Goal: Task Accomplishment & Management: Manage account settings

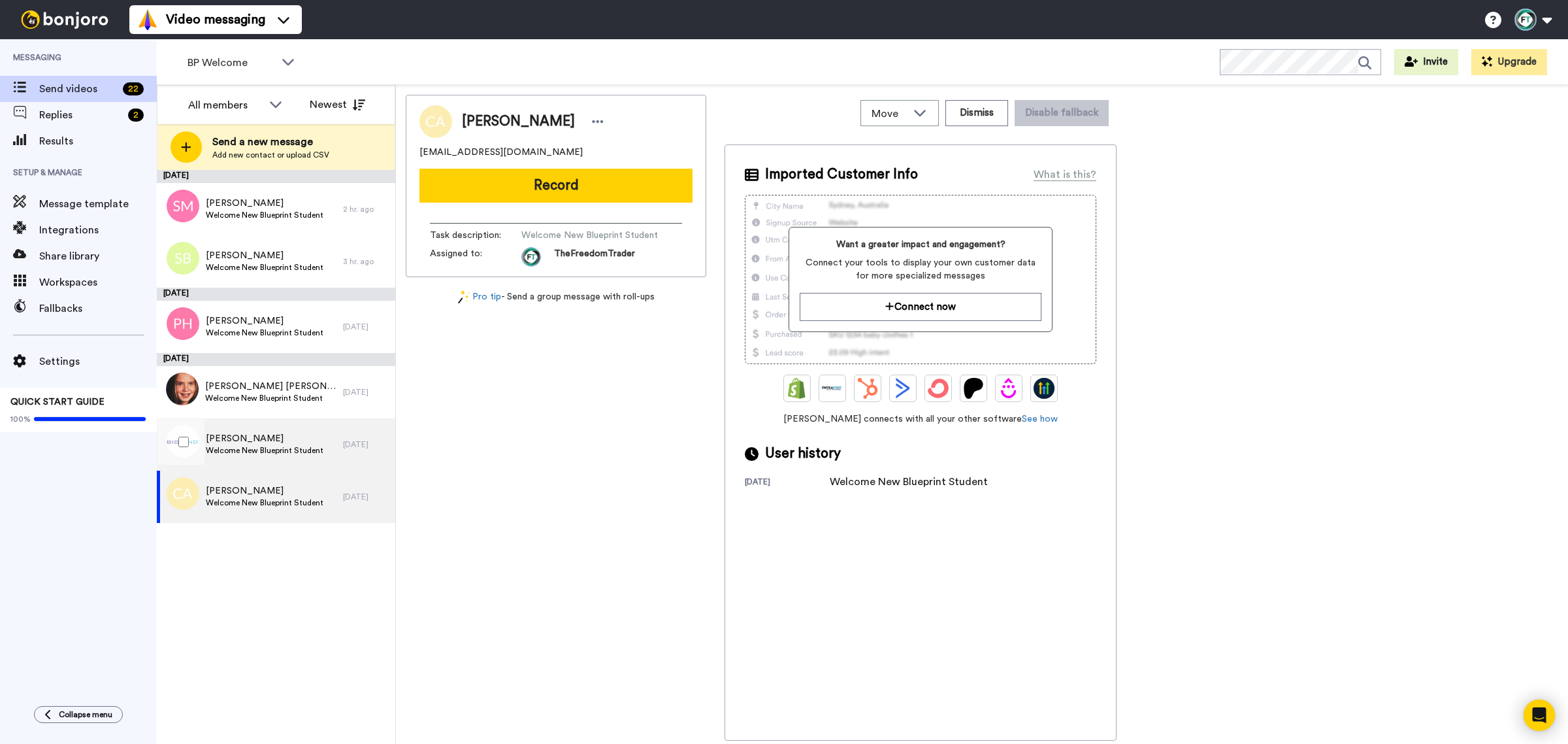
click at [286, 443] on span "[PERSON_NAME]" at bounding box center [265, 439] width 118 height 13
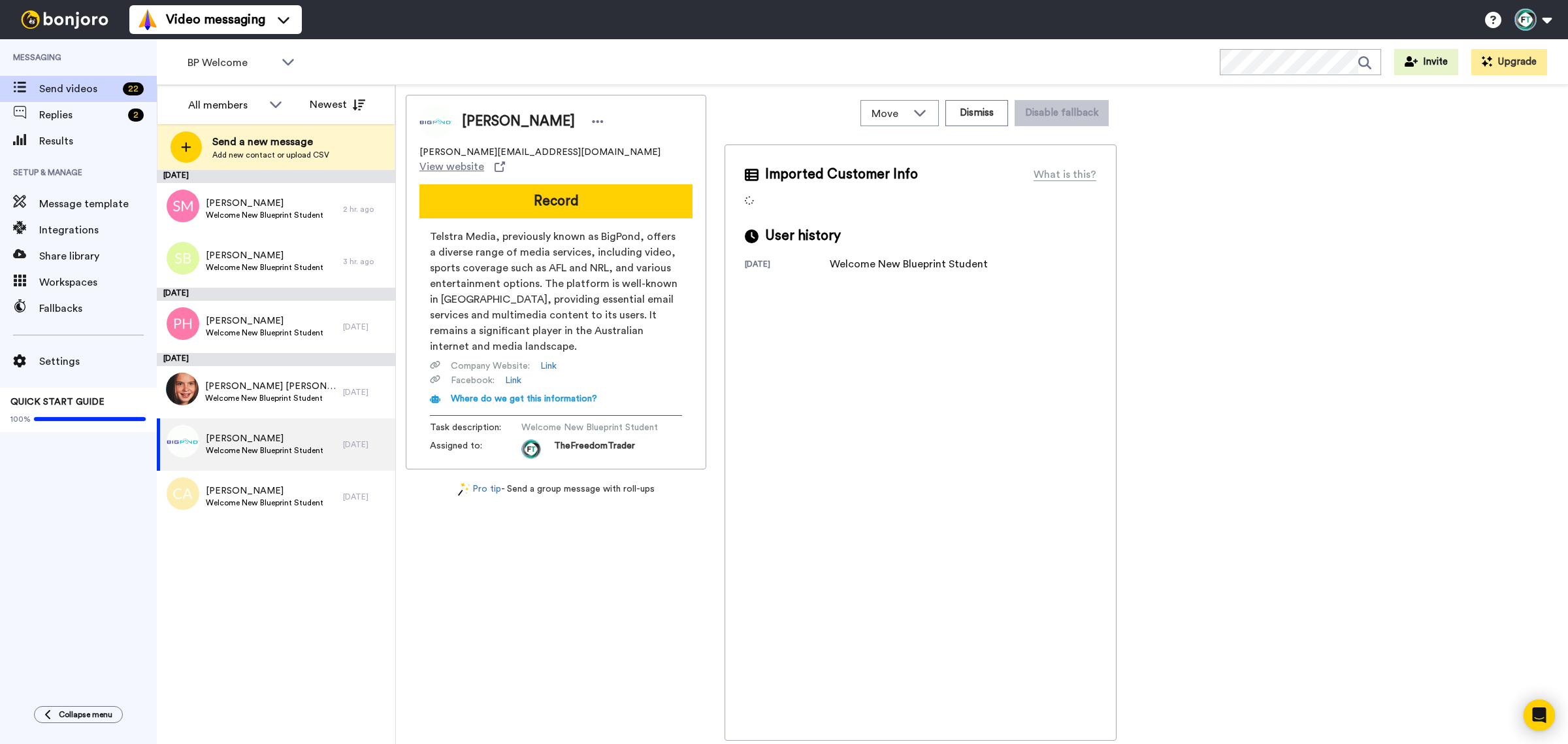
click at [513, 122] on span "[PERSON_NAME]" at bounding box center [518, 122] width 113 height 20
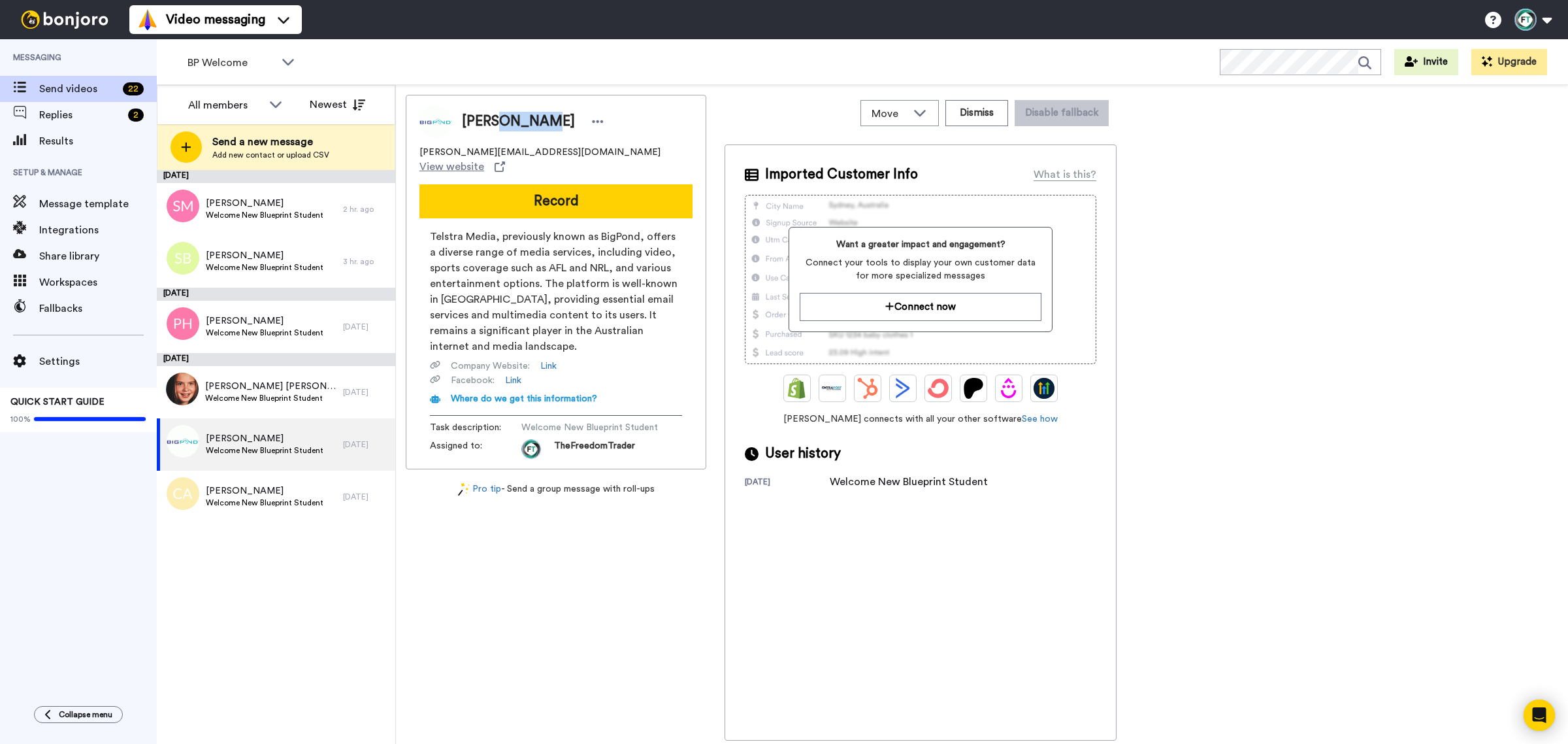
click at [513, 122] on span "[PERSON_NAME]" at bounding box center [518, 122] width 113 height 20
copy span "[PERSON_NAME]"
click at [276, 329] on span "Welcome New Blueprint Student" at bounding box center [265, 333] width 118 height 10
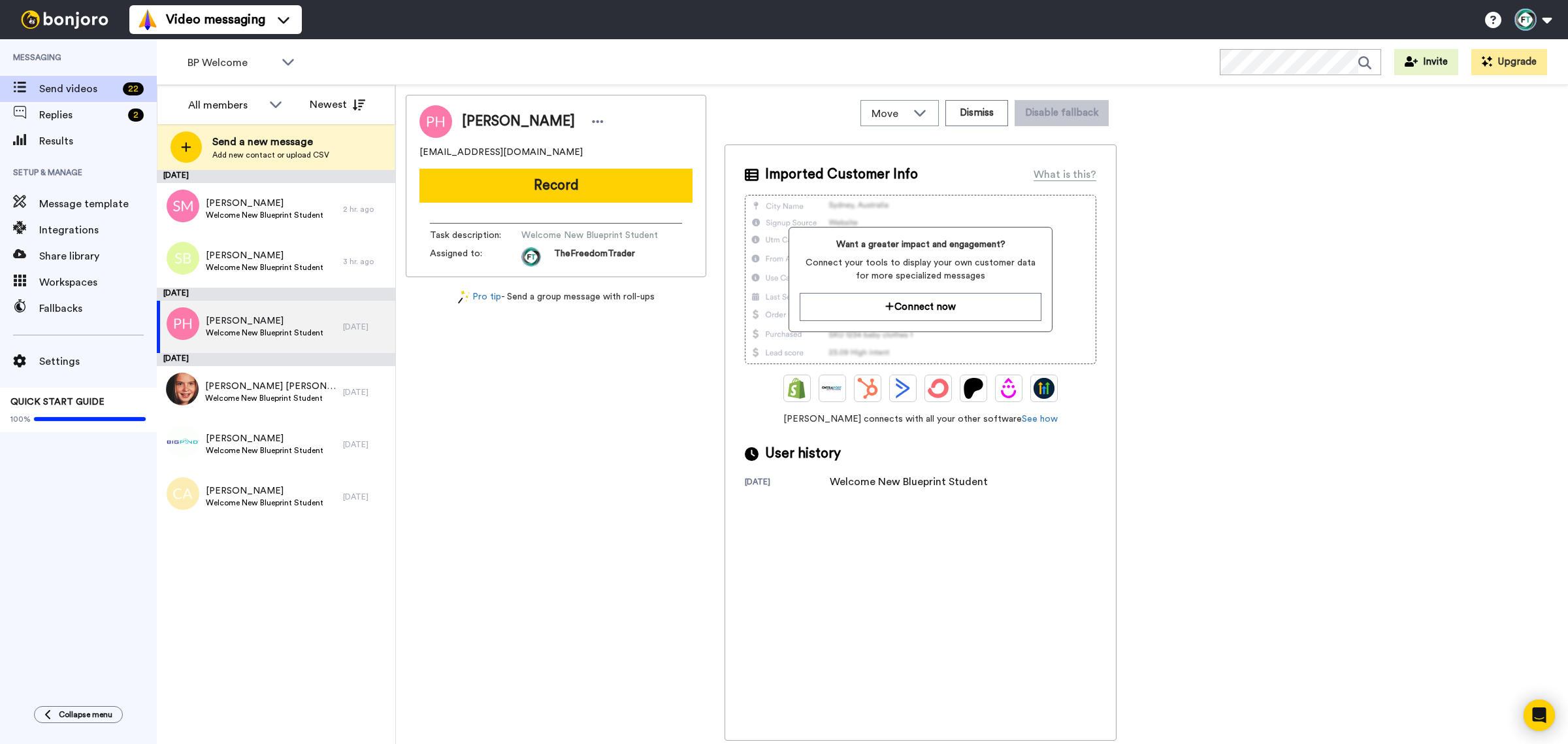
click at [516, 119] on span "[PERSON_NAME]" at bounding box center [518, 122] width 113 height 20
copy span "[PERSON_NAME]"
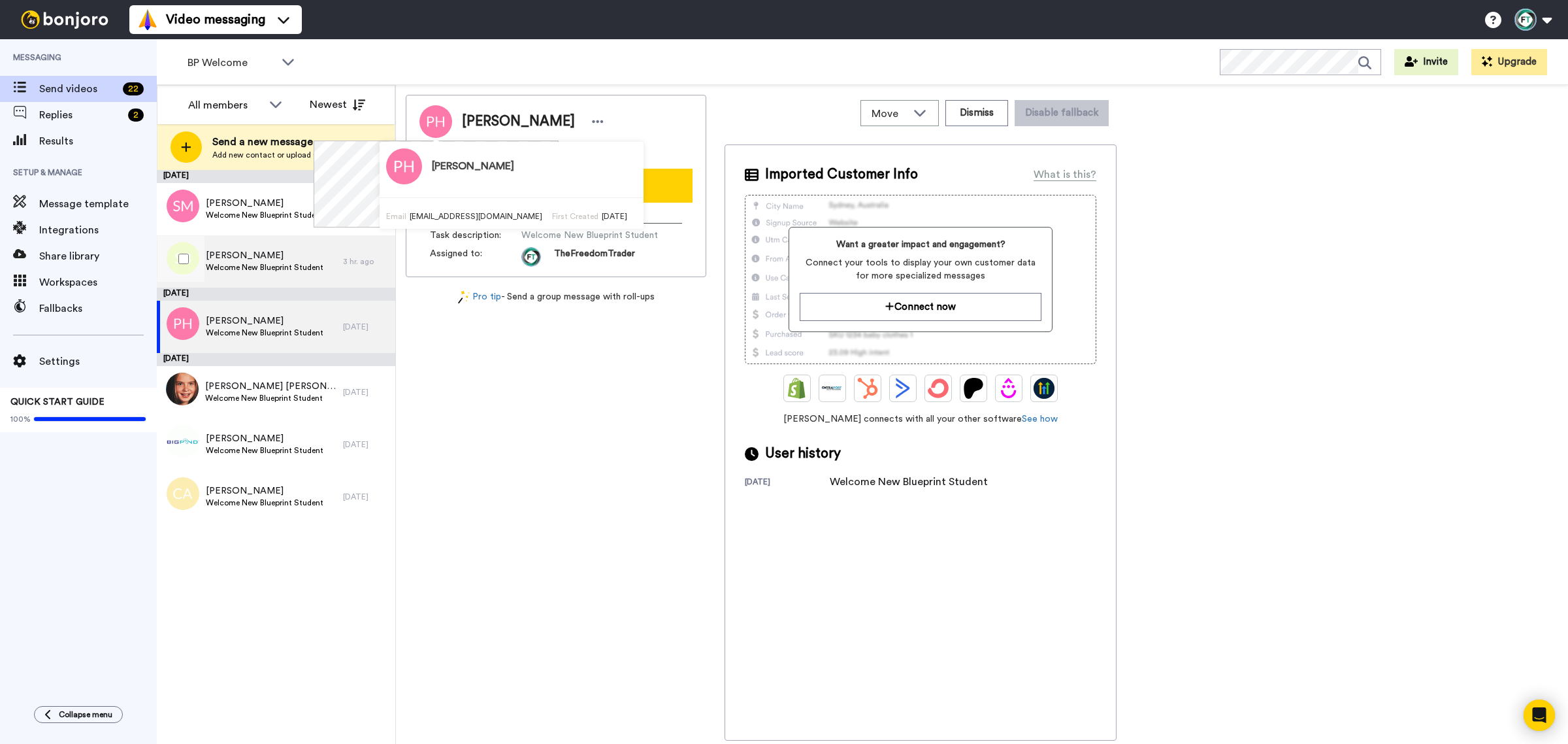
click at [236, 249] on span "[PERSON_NAME]" at bounding box center [265, 256] width 118 height 13
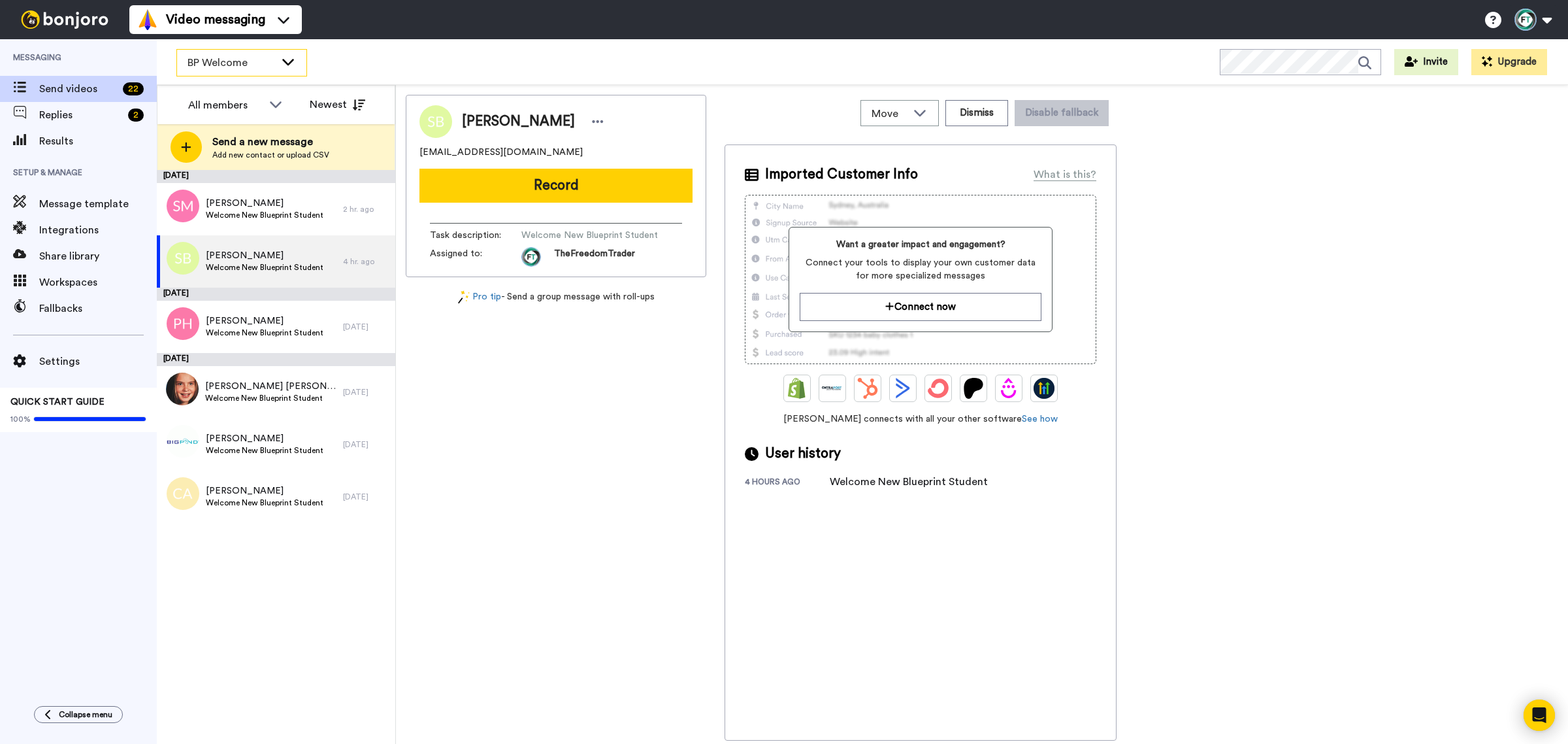
click at [243, 67] on span "BP Welcome" at bounding box center [231, 63] width 88 height 15
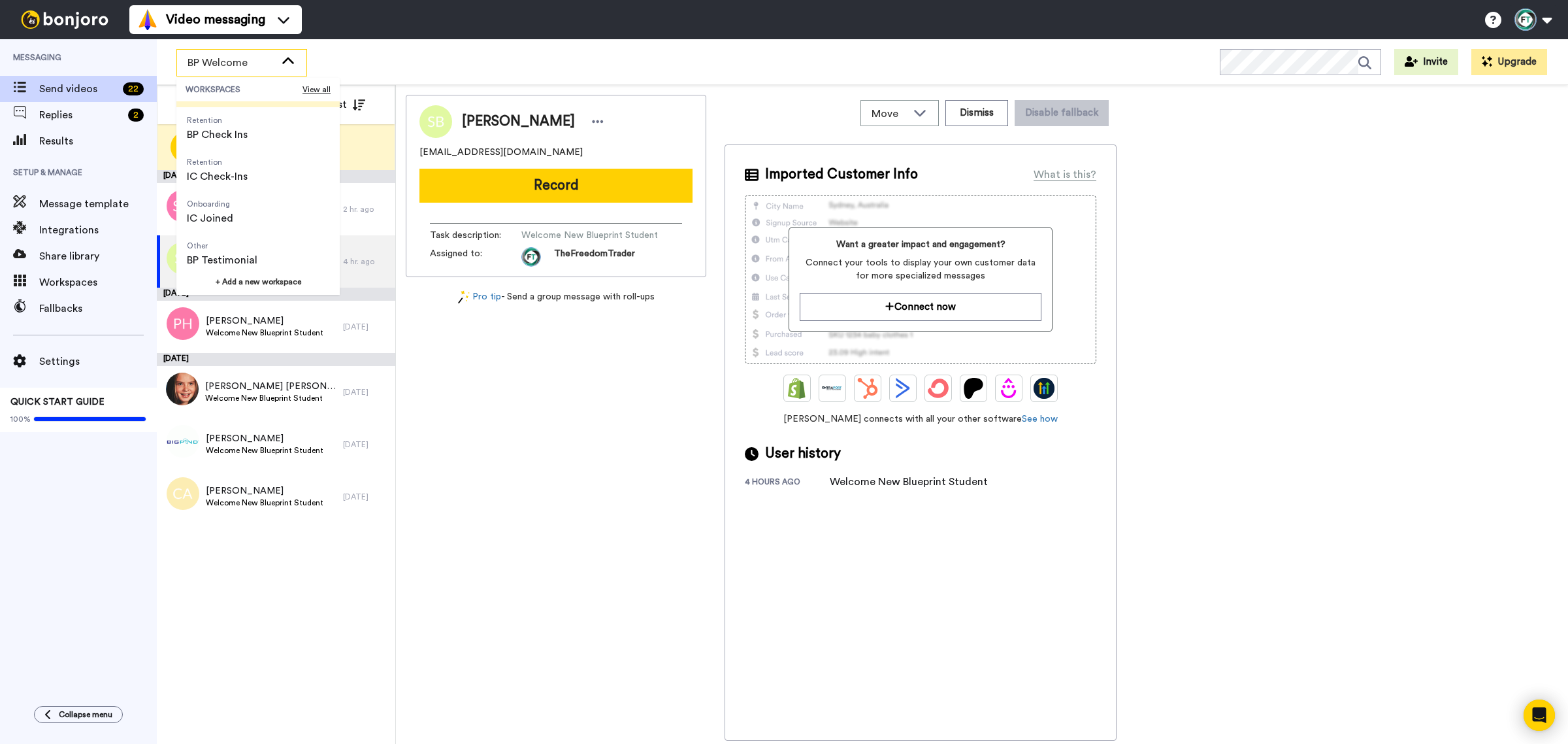
scroll to position [164, 0]
click at [235, 214] on span "Onboarding IC Joined" at bounding box center [210, 209] width 67 height 42
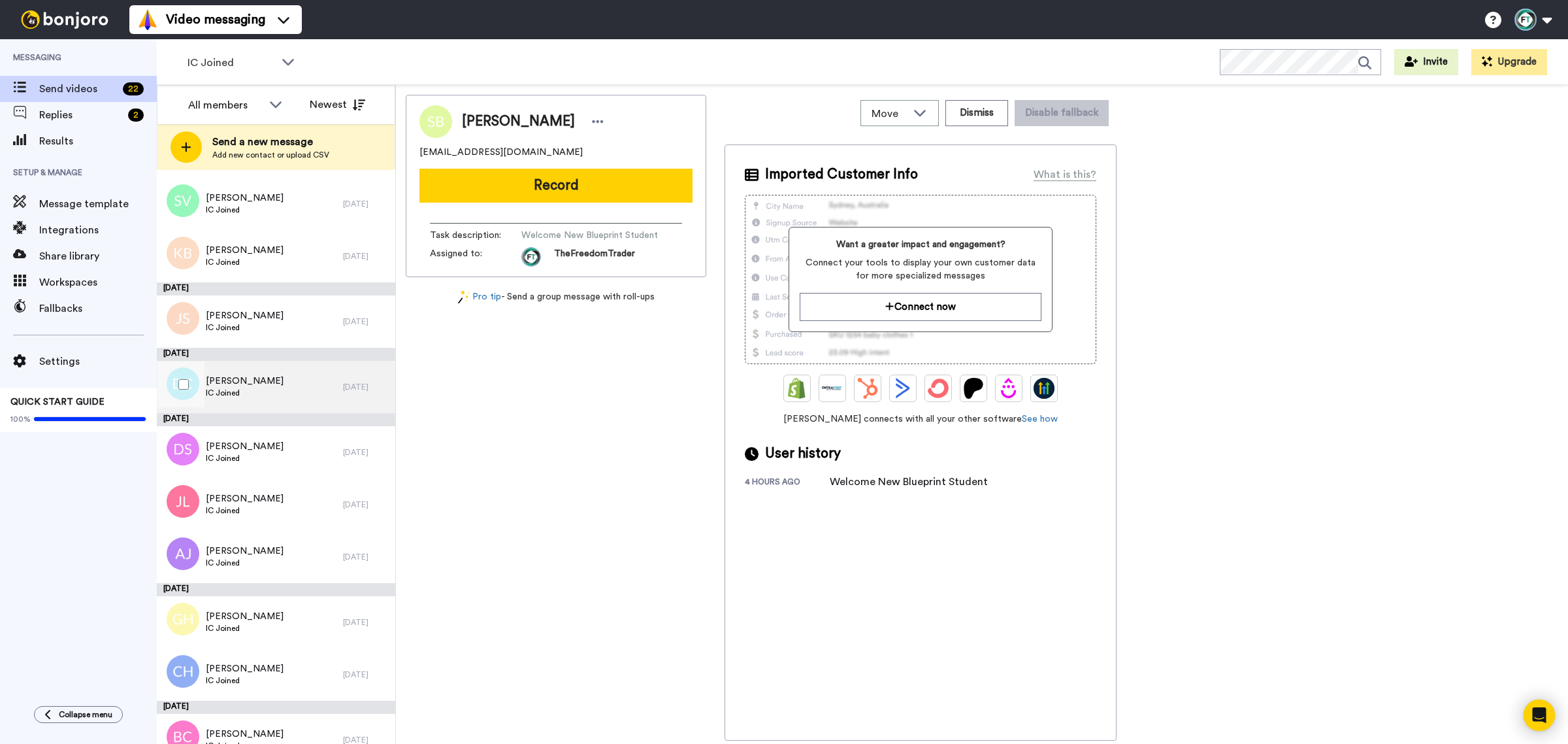
scroll to position [197, 0]
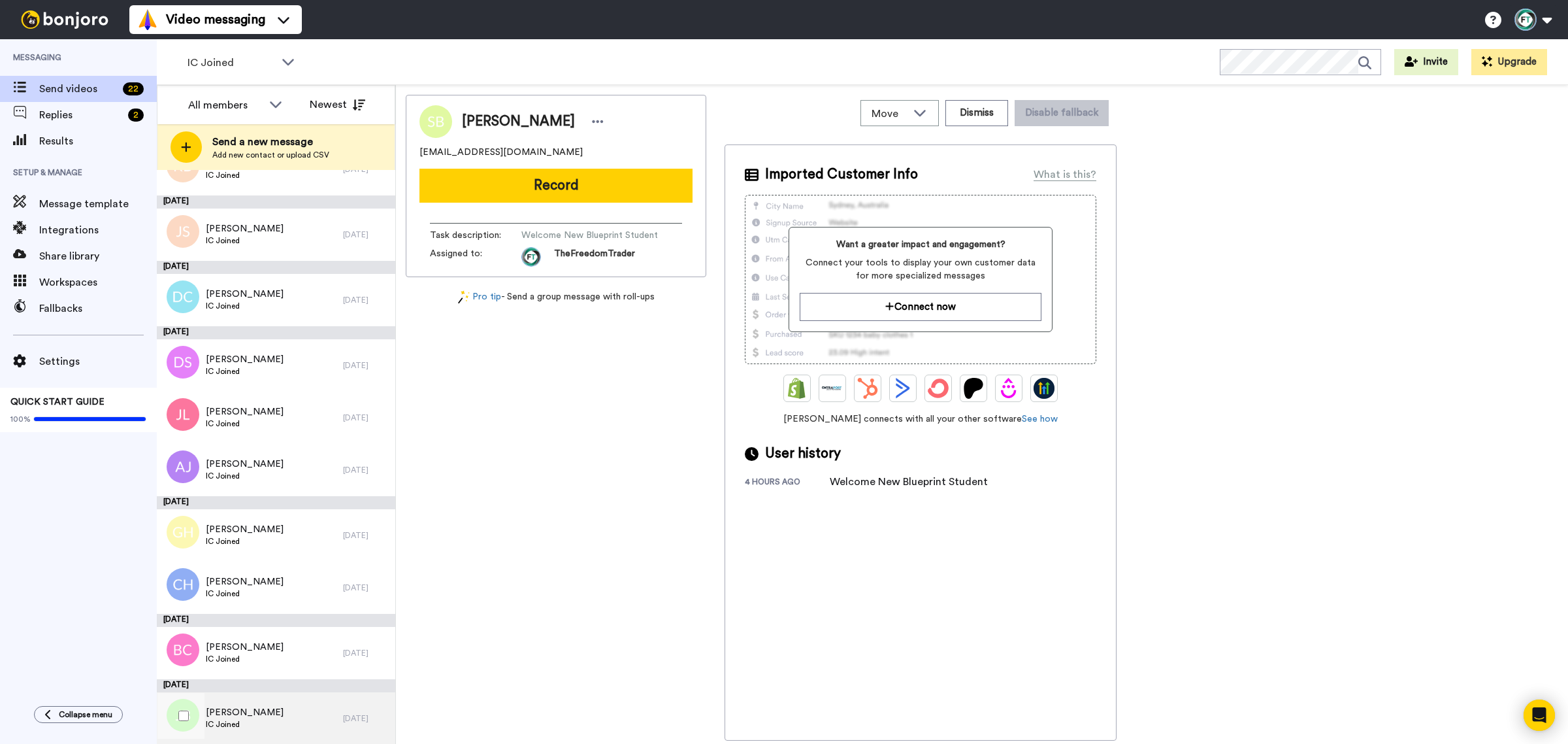
click at [266, 714] on div "[PERSON_NAME] IC Joined" at bounding box center [250, 718] width 186 height 52
